Goal: Task Accomplishment & Management: Manage account settings

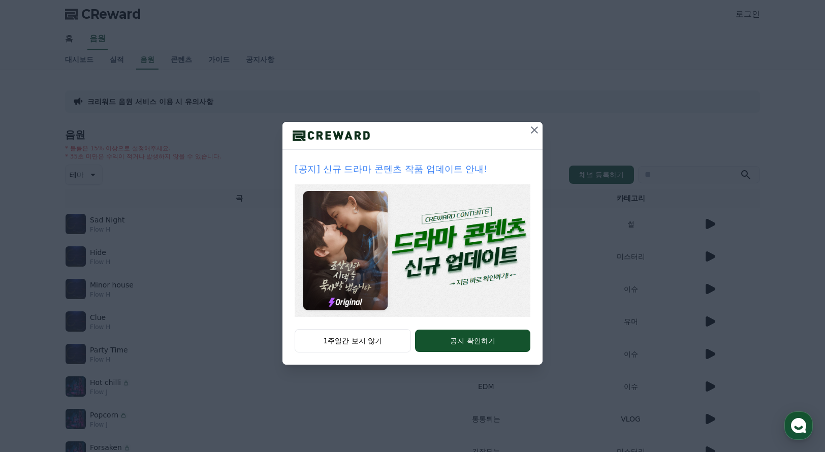
click at [530, 133] on icon at bounding box center [534, 130] width 12 height 12
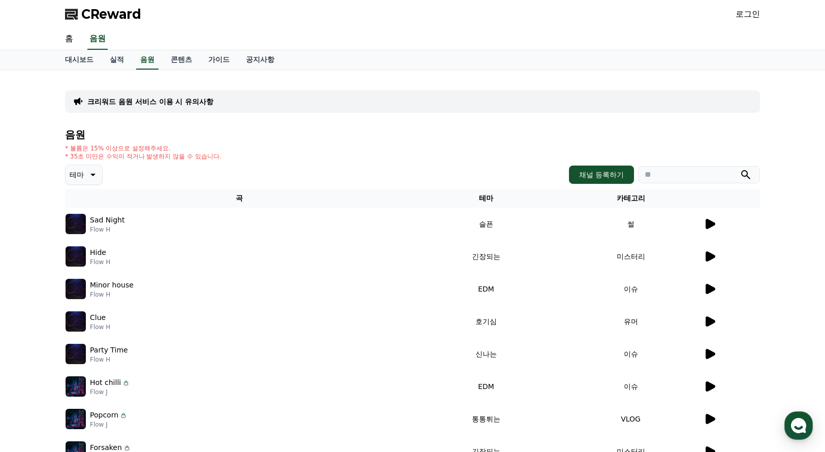
click at [167, 69] on link "콘텐츠" at bounding box center [182, 59] width 38 height 19
click at [178, 60] on link "콘텐츠" at bounding box center [181, 59] width 29 height 19
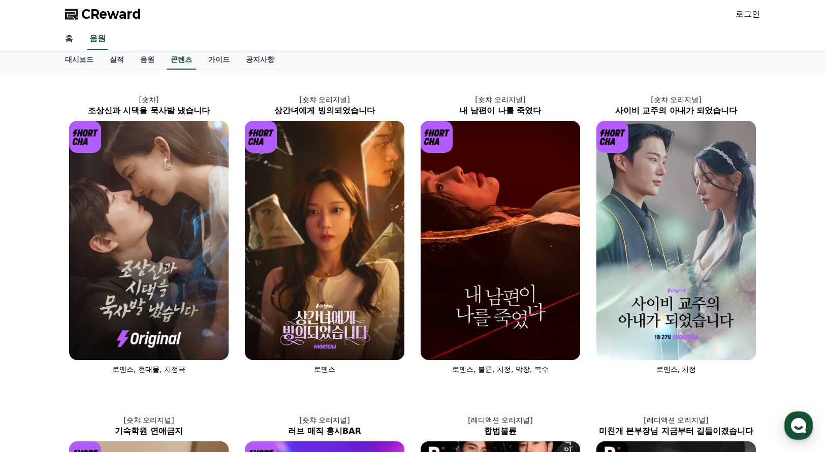
click at [66, 42] on link "홈" at bounding box center [69, 38] width 24 height 21
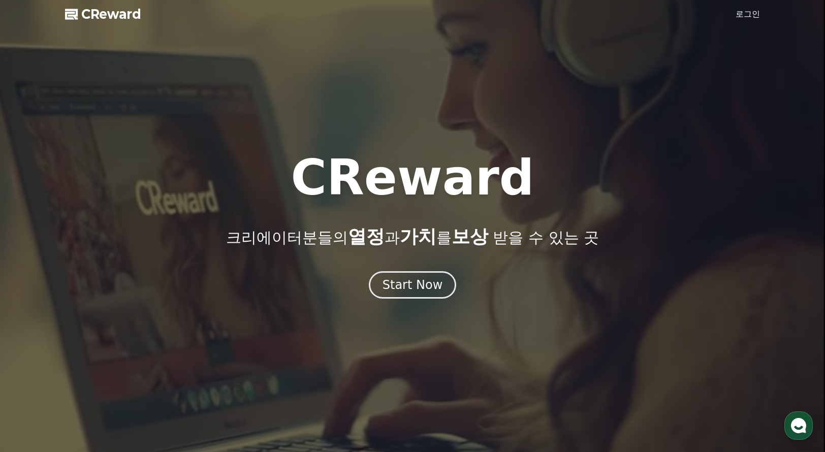
click at [752, 12] on link "로그인" at bounding box center [747, 14] width 24 height 12
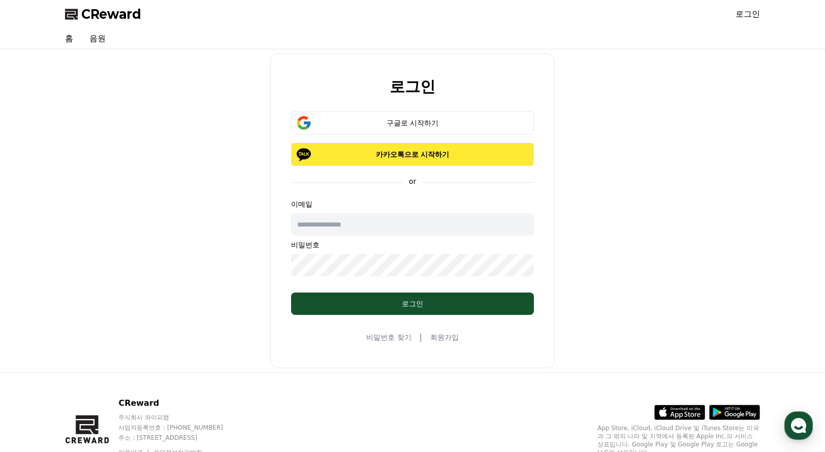
click at [427, 162] on button "카카오톡으로 시작하기" at bounding box center [412, 154] width 243 height 23
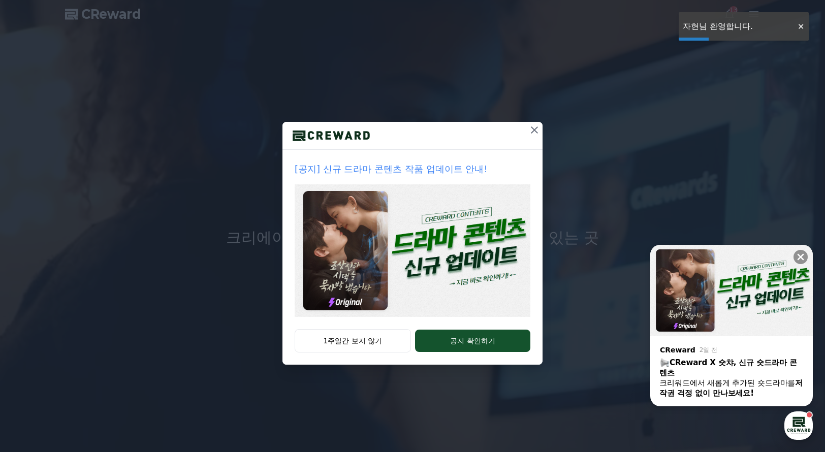
drag, startPoint x: 355, startPoint y: 335, endPoint x: 415, endPoint y: 307, distance: 66.1
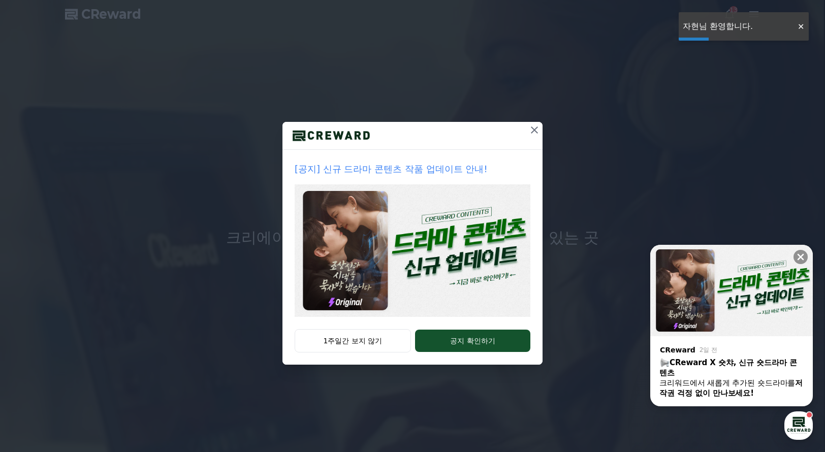
click at [355, 335] on button "1주일간 보지 않기" at bounding box center [353, 340] width 116 height 23
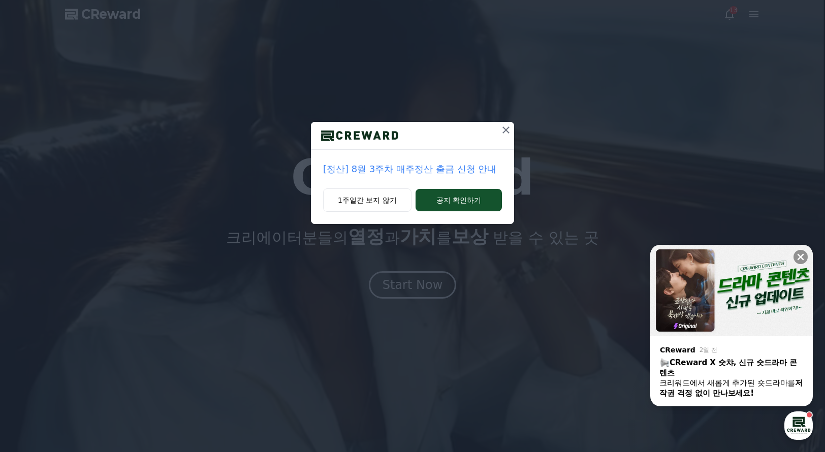
click at [747, 11] on div "[정산] 8월 3주차 매주정산 출금 신청 안내 1주일간 보지 않기 공지 확인하기" at bounding box center [412, 120] width 825 height 240
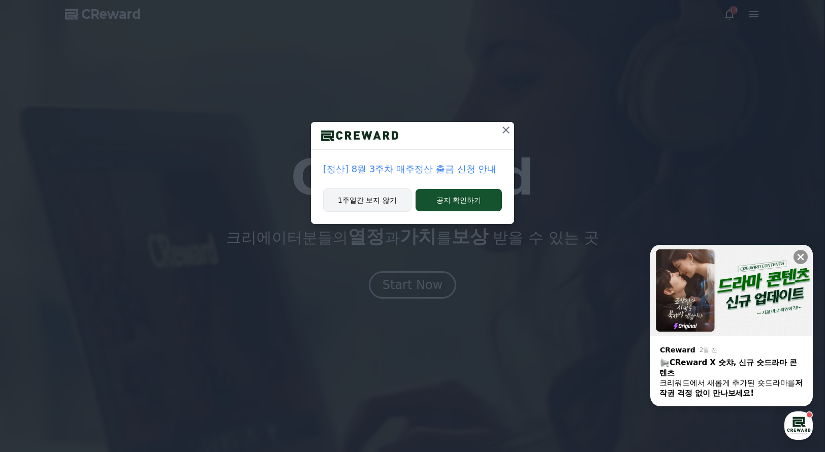
click at [389, 197] on button "1주일간 보지 않기" at bounding box center [367, 199] width 88 height 23
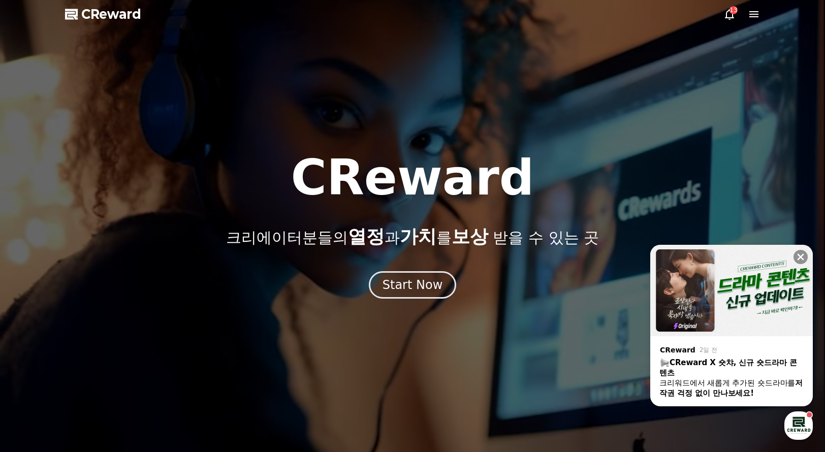
click at [745, 19] on div "13" at bounding box center [741, 14] width 37 height 12
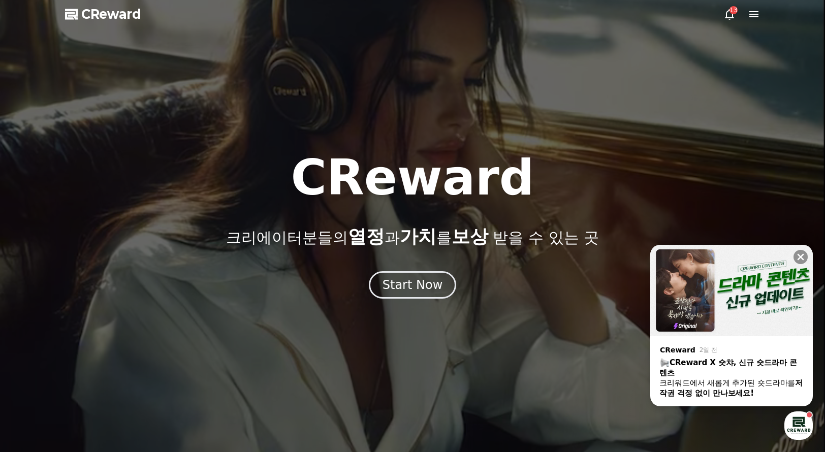
click at [753, 17] on icon at bounding box center [753, 14] width 9 height 6
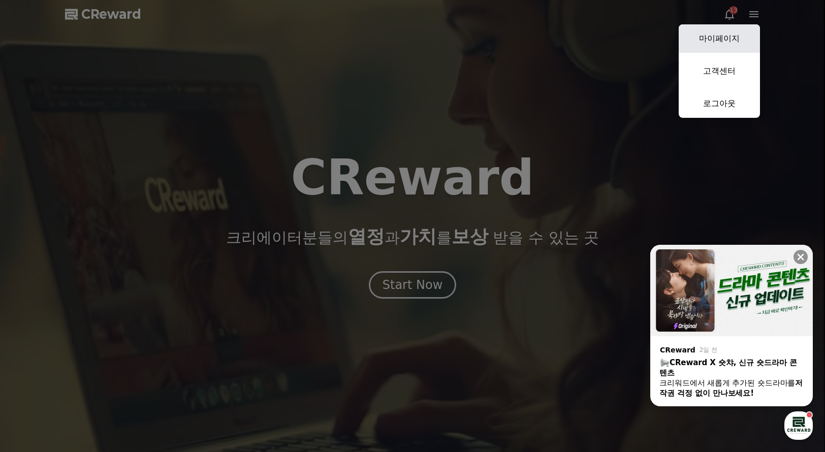
click at [724, 41] on link "마이페이지" at bounding box center [719, 38] width 81 height 28
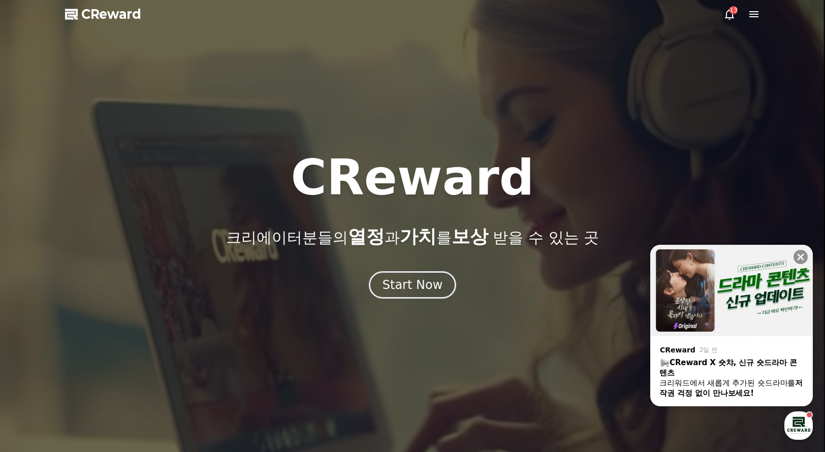
select select "**********"
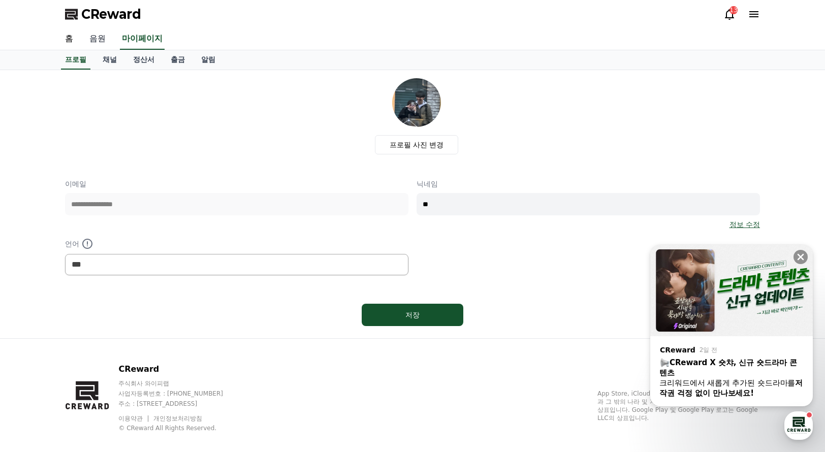
click at [101, 41] on link "음원" at bounding box center [97, 38] width 33 height 21
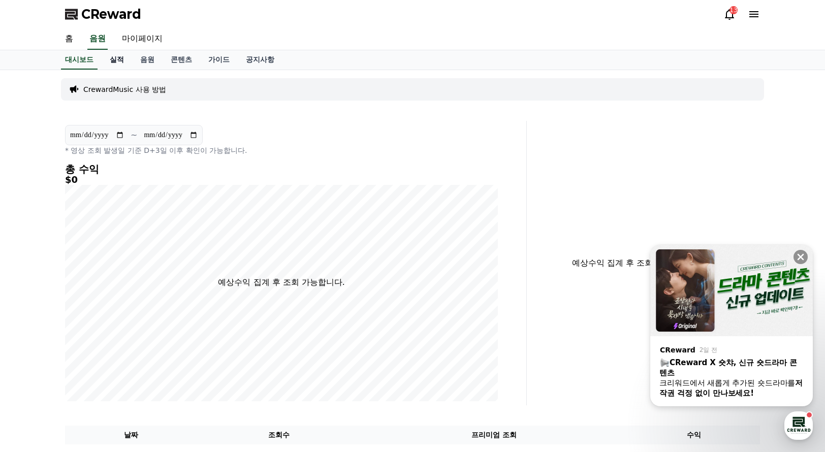
click at [119, 64] on link "실적" at bounding box center [117, 59] width 30 height 19
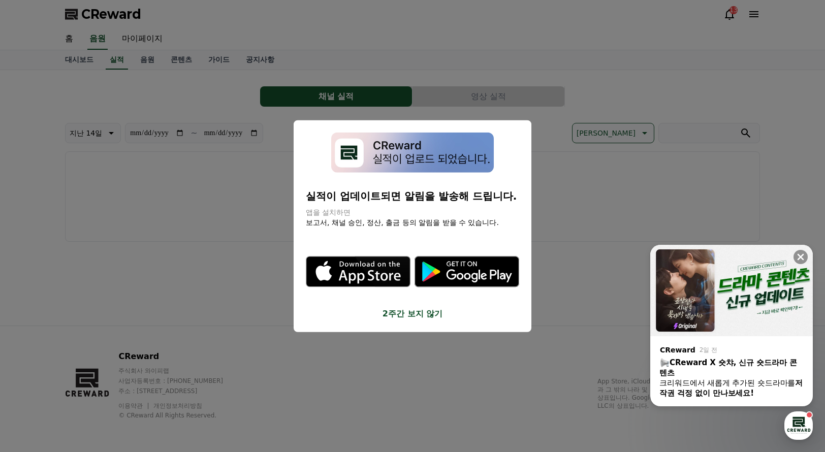
click at [428, 311] on button "2주간 보지 않기" at bounding box center [412, 313] width 213 height 12
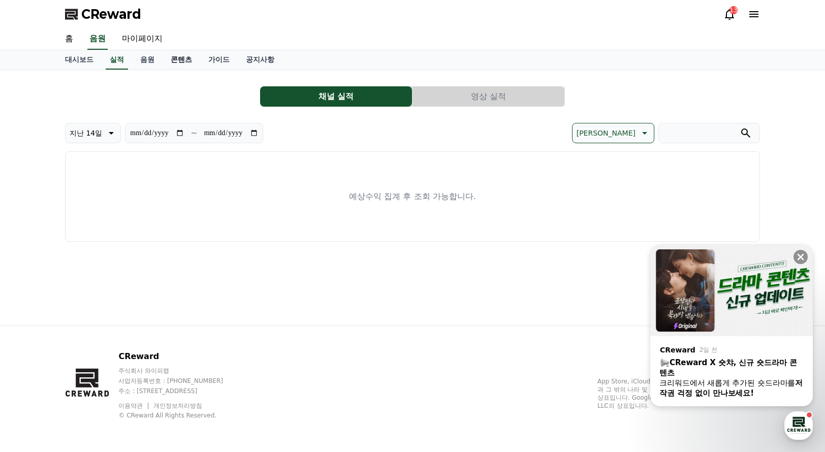
click at [166, 58] on link "콘텐츠" at bounding box center [182, 59] width 38 height 19
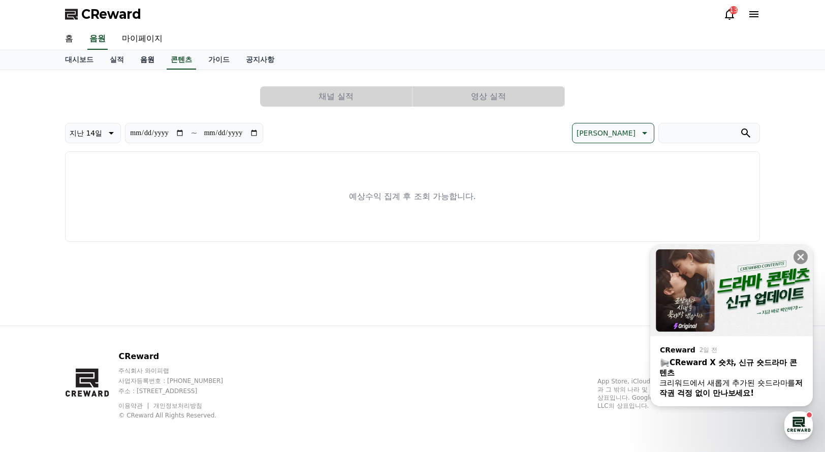
click at [161, 59] on link "음원" at bounding box center [147, 59] width 30 height 19
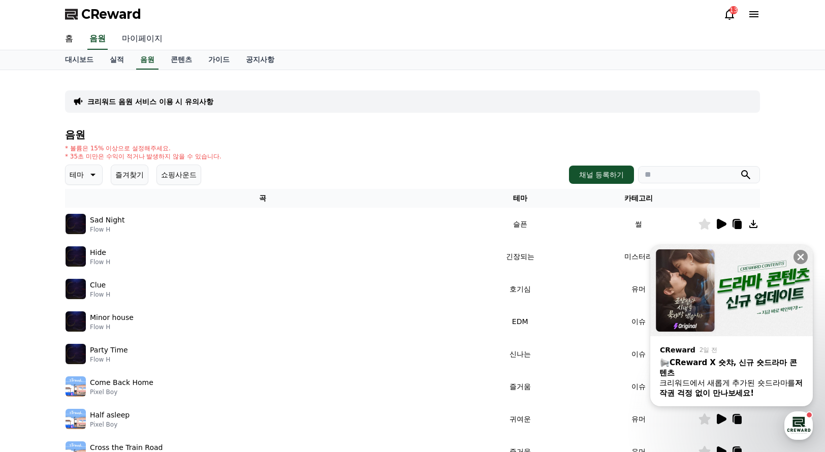
click at [152, 40] on link "마이페이지" at bounding box center [142, 38] width 57 height 21
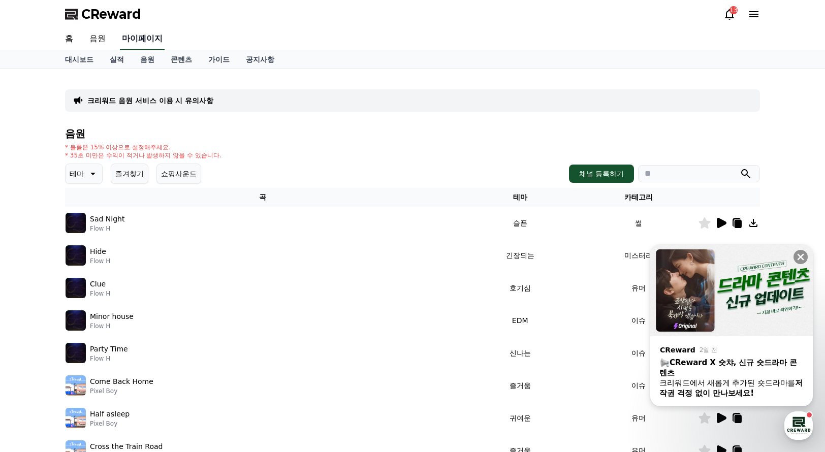
select select "**********"
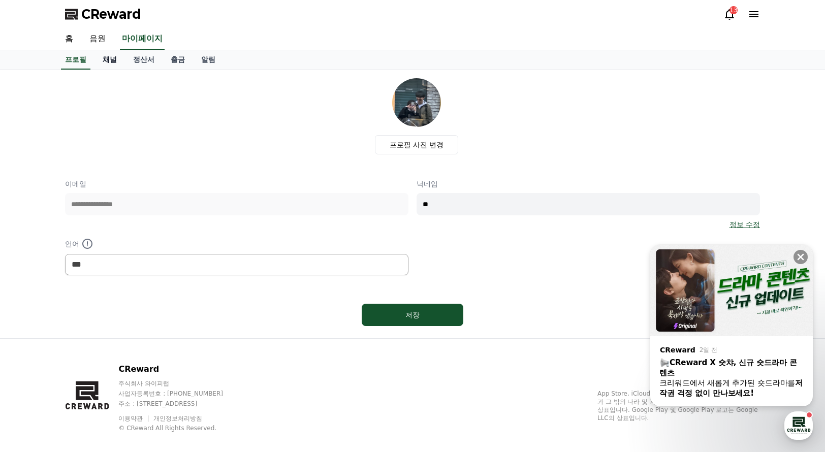
click at [105, 64] on link "채널" at bounding box center [109, 59] width 30 height 19
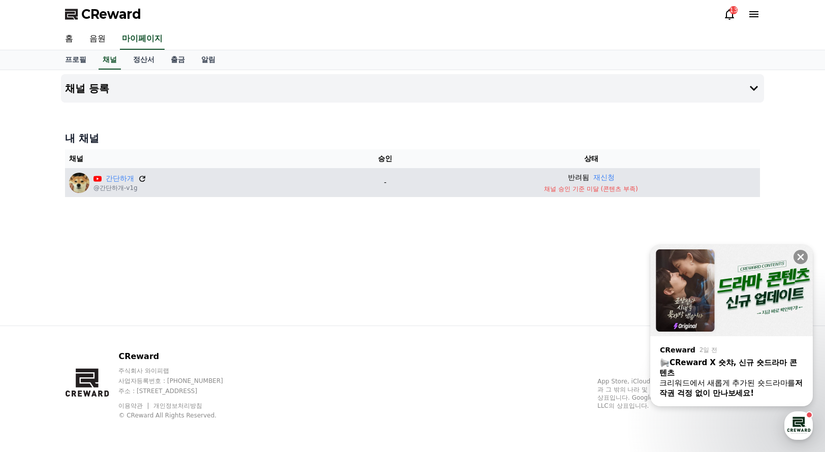
click at [141, 176] on icon at bounding box center [142, 179] width 6 height 6
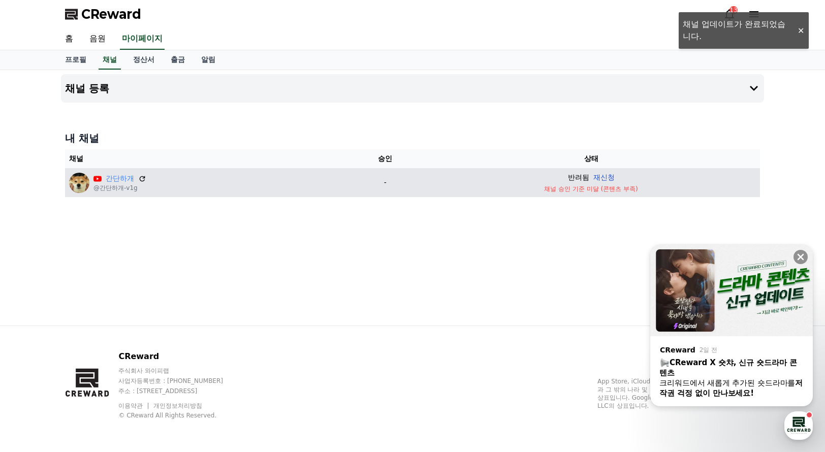
click at [602, 177] on button "재신청" at bounding box center [603, 177] width 21 height 11
